Goal: Transaction & Acquisition: Purchase product/service

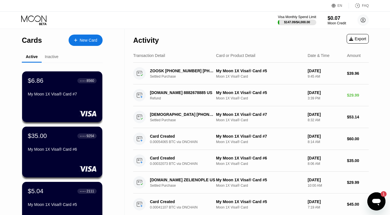
click at [205, 26] on div "Visa Monthly Spend Limit $147.09 / $4,000.00 $0.07 Moon Credit gregjames161@gma…" at bounding box center [195, 20] width 390 height 17
click at [83, 39] on div "New Card" at bounding box center [89, 40] width 18 height 5
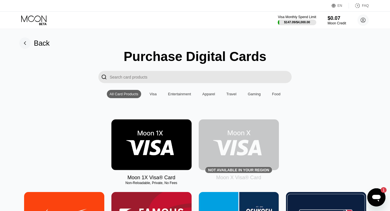
click at [151, 139] on img at bounding box center [152, 144] width 80 height 51
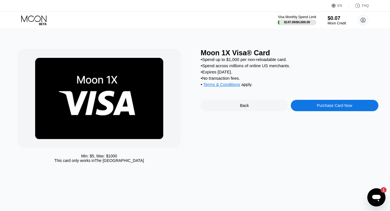
click at [331, 108] on div "Purchase Card Now" at bounding box center [334, 105] width 35 height 5
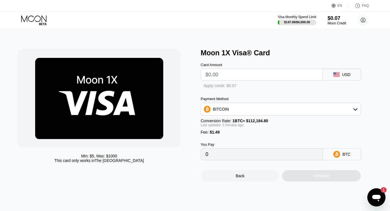
click at [276, 77] on input "text" at bounding box center [262, 74] width 113 height 11
type input "$35"
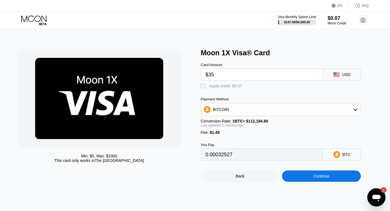
type input "0.00032527"
type input "$35"
click at [282, 114] on div "BITCOIN" at bounding box center [281, 109] width 160 height 11
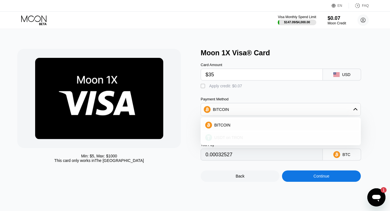
click at [257, 139] on div "USDT on TRON" at bounding box center [284, 137] width 144 height 5
type input "36.86"
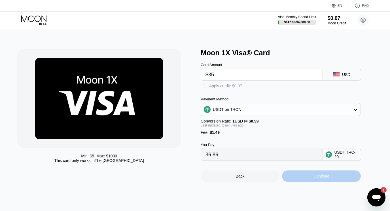
click at [312, 182] on div "Continue" at bounding box center [321, 176] width 79 height 11
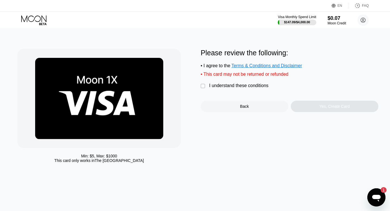
click at [204, 88] on div "" at bounding box center [204, 86] width 6 height 6
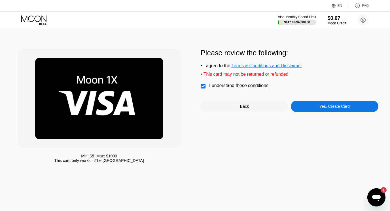
click at [316, 112] on div "Yes, Create Card" at bounding box center [335, 106] width 88 height 11
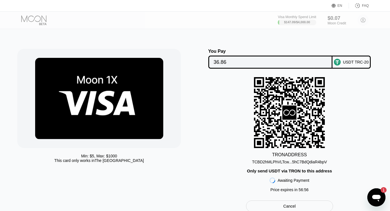
click at [21, 20] on div at bounding box center [38, 20] width 35 height 10
click at [29, 20] on div at bounding box center [38, 20] width 35 height 10
click at [30, 18] on div at bounding box center [38, 20] width 35 height 10
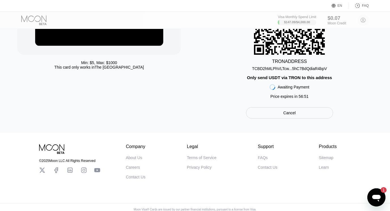
scroll to position [106, 0]
